Goal: Navigation & Orientation: Find specific page/section

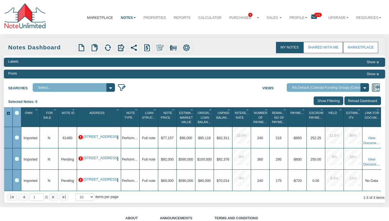
click at [99, 19] on link "Marketplace" at bounding box center [100, 17] width 34 height 13
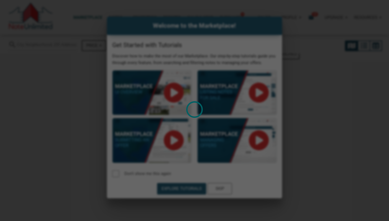
click at [274, 26] on div "Loading" at bounding box center [194, 110] width 389 height 221
click at [241, 192] on div "Loading" at bounding box center [194, 110] width 389 height 221
click at [311, 154] on div "Loading" at bounding box center [194, 110] width 389 height 221
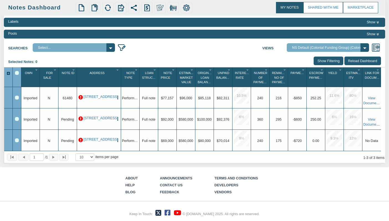
scroll to position [41, 0]
click at [179, 184] on link "Contact Us" at bounding box center [171, 185] width 23 height 4
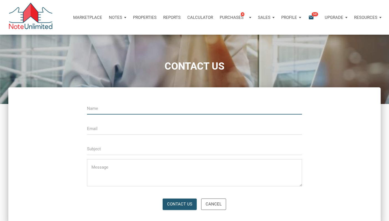
click at [78, 18] on p "Marketplace" at bounding box center [87, 17] width 29 height 5
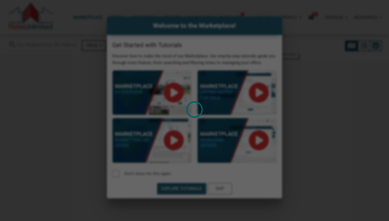
click at [39, 18] on div "Loading" at bounding box center [194, 110] width 389 height 221
click at [138, 91] on div "Loading" at bounding box center [194, 110] width 389 height 221
click at [220, 21] on div "Loading" at bounding box center [194, 110] width 389 height 221
select select
